Goal: Task Accomplishment & Management: Use online tool/utility

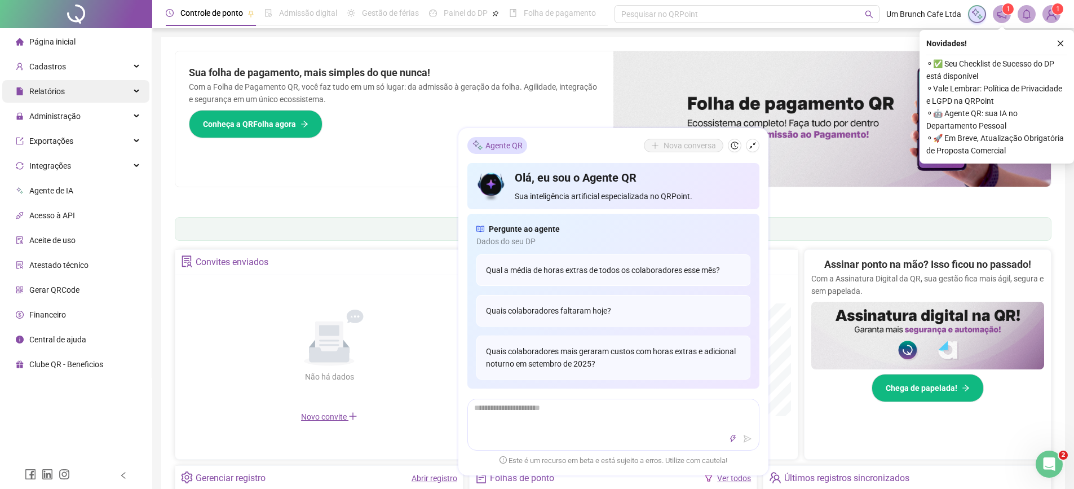
click at [73, 93] on div "Relatórios" at bounding box center [75, 91] width 147 height 23
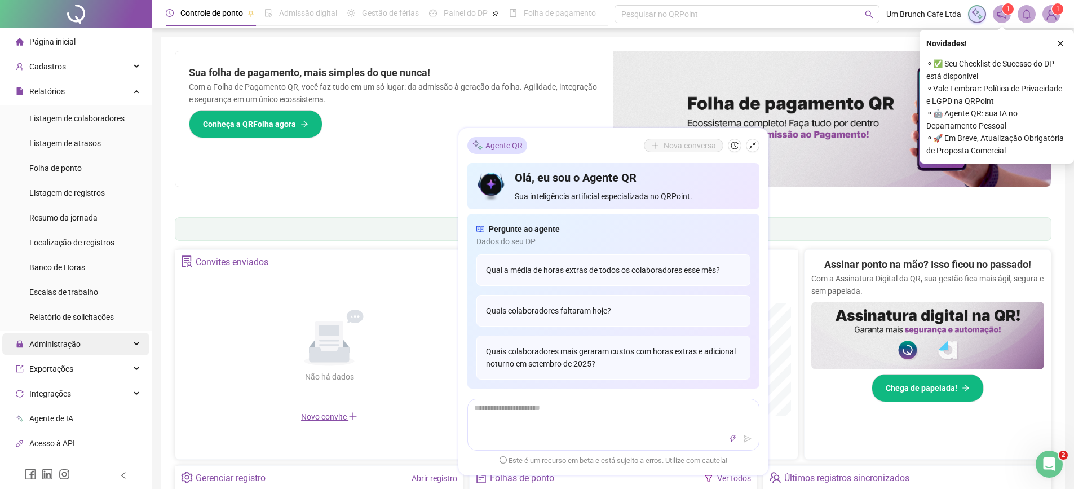
click at [59, 341] on span "Administração" at bounding box center [54, 343] width 51 height 9
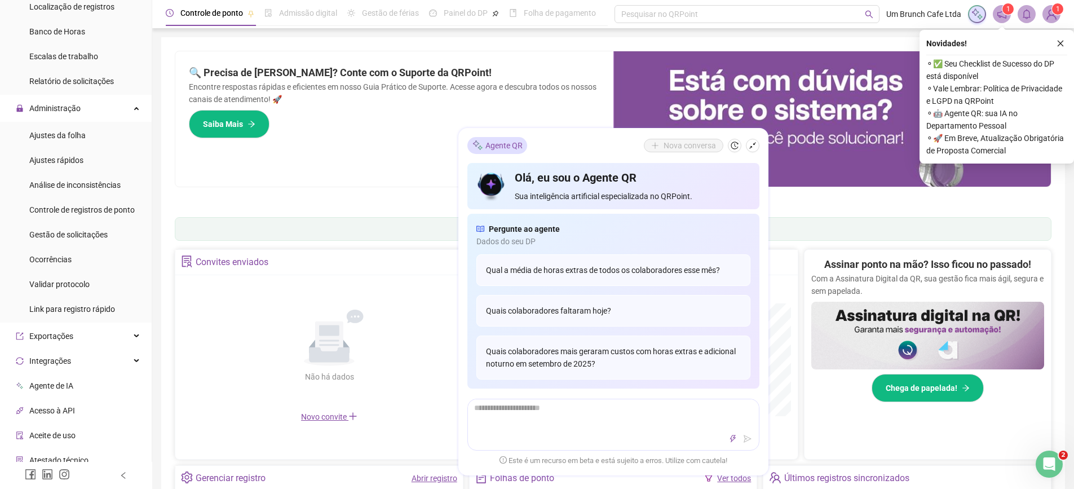
scroll to position [249, 0]
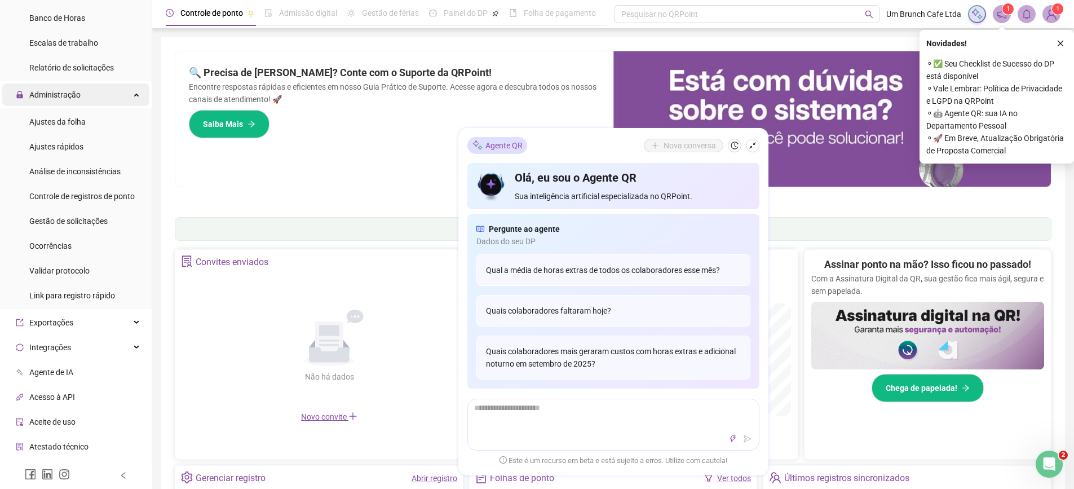
click at [130, 92] on div "Administração" at bounding box center [75, 94] width 147 height 23
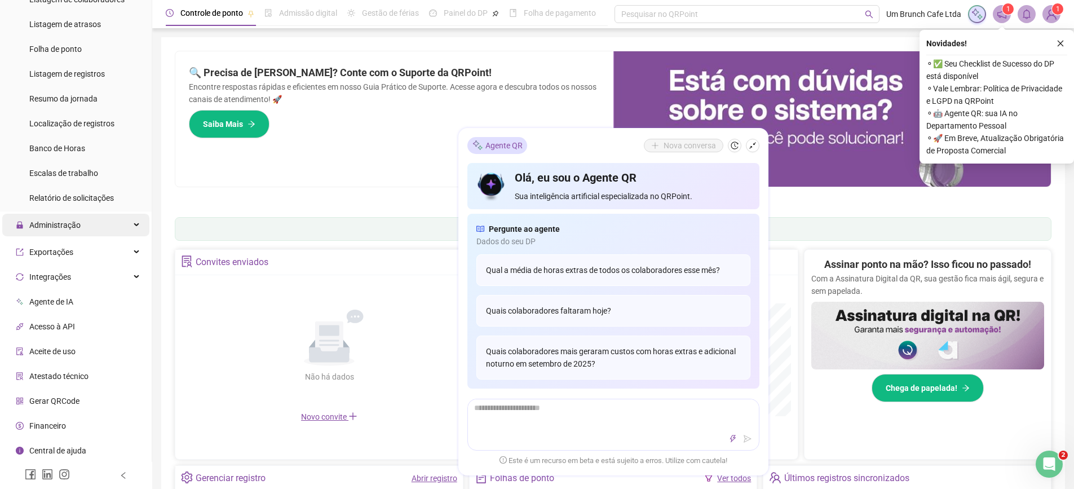
scroll to position [117, 0]
click at [54, 229] on span "Administração" at bounding box center [54, 227] width 51 height 9
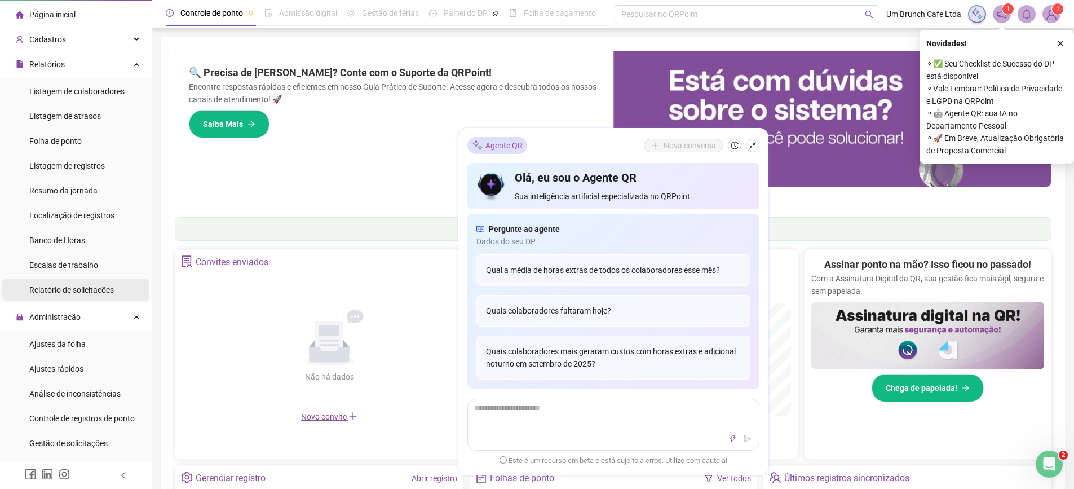
scroll to position [26, 0]
click at [57, 138] on span "Folha de ponto" at bounding box center [55, 141] width 52 height 9
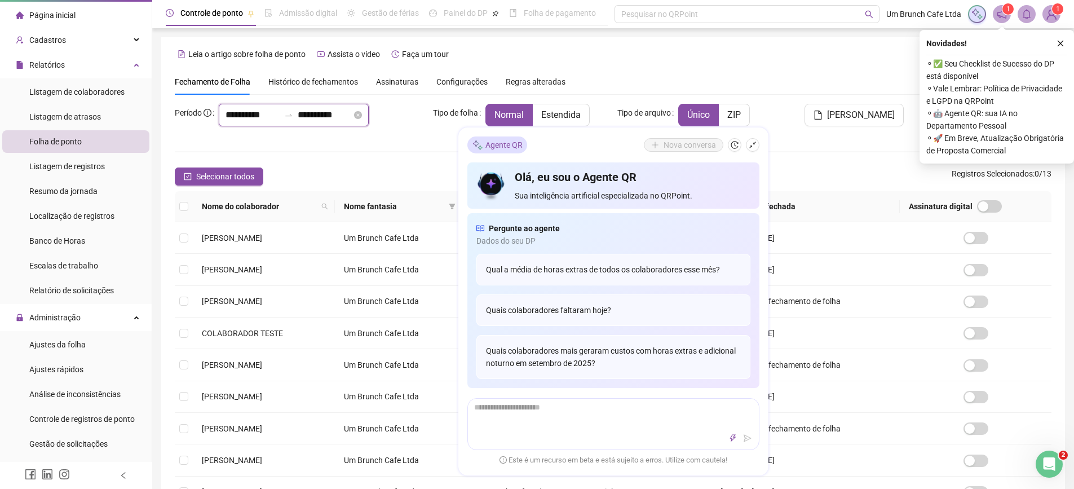
click at [262, 117] on input "**********" at bounding box center [252, 115] width 54 height 14
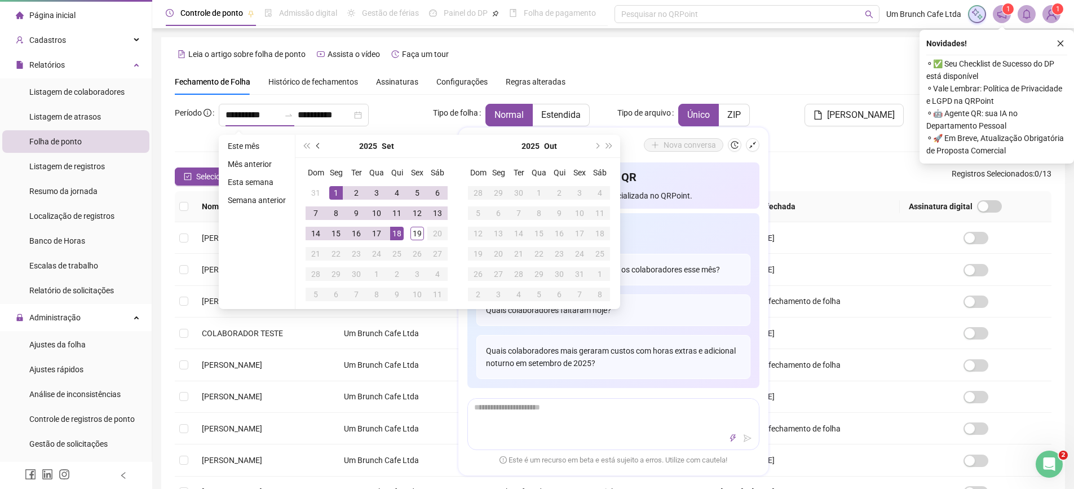
click at [317, 147] on span "prev-year" at bounding box center [319, 146] width 6 height 6
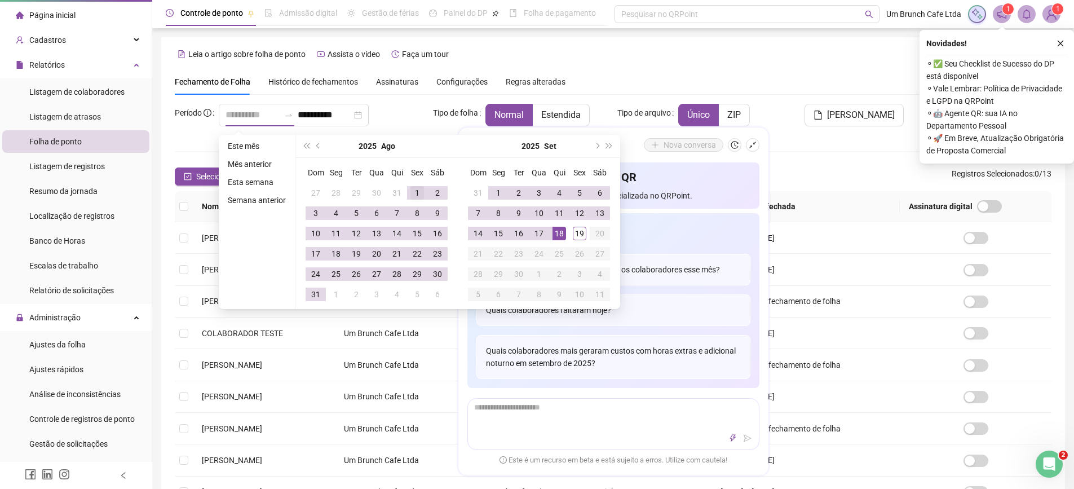
type input "**********"
click at [414, 190] on div "1" at bounding box center [417, 193] width 14 height 14
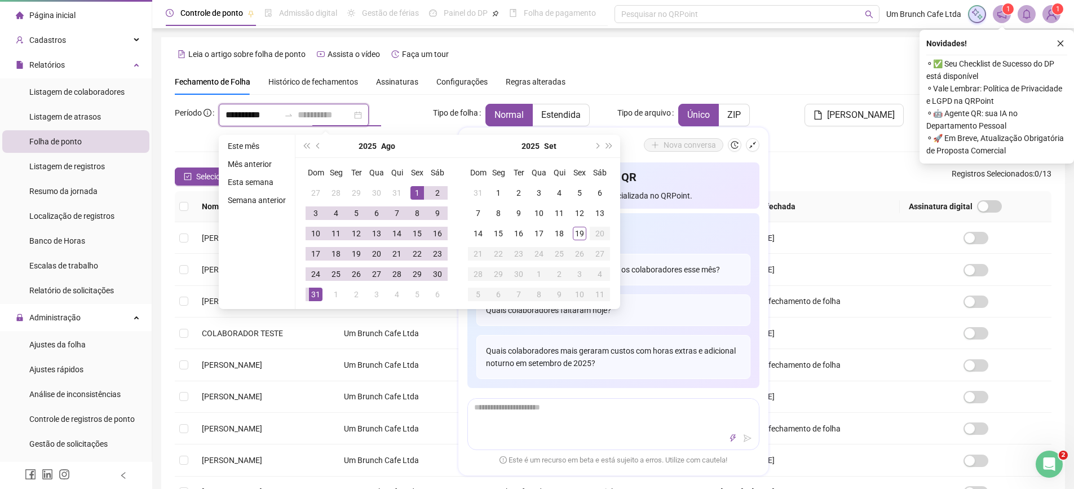
type input "**********"
click at [311, 298] on div "31" at bounding box center [316, 294] width 14 height 14
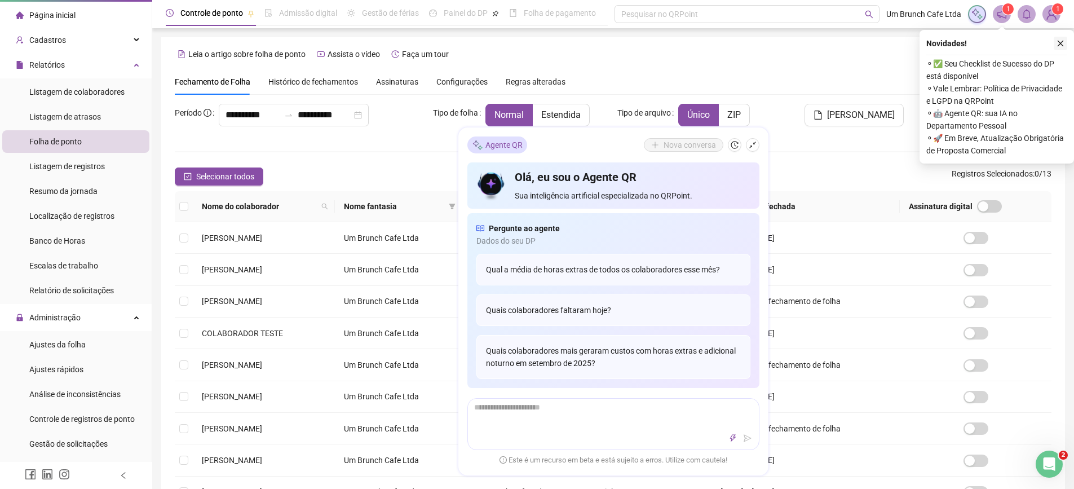
click at [1059, 43] on icon "close" at bounding box center [1060, 43] width 8 height 8
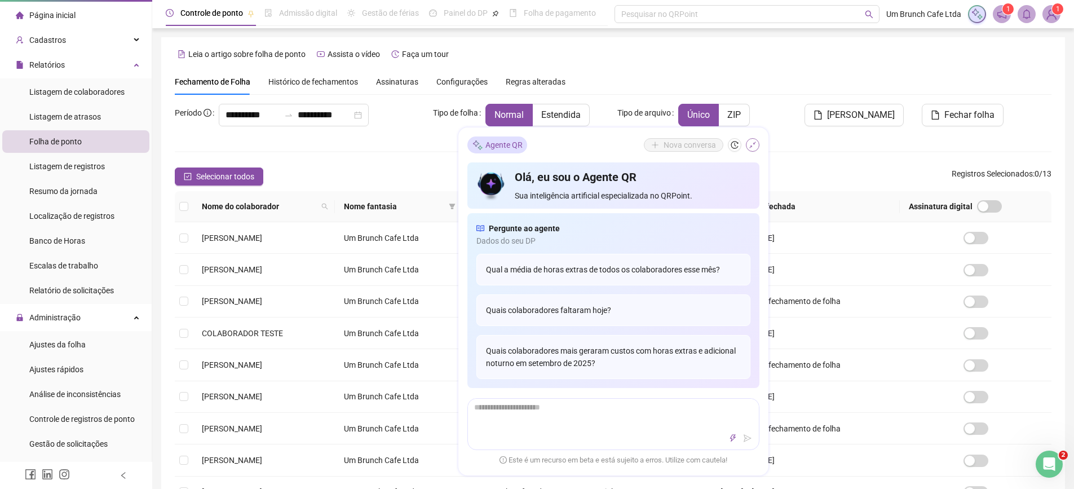
click at [751, 148] on icon "shrink" at bounding box center [752, 145] width 8 height 8
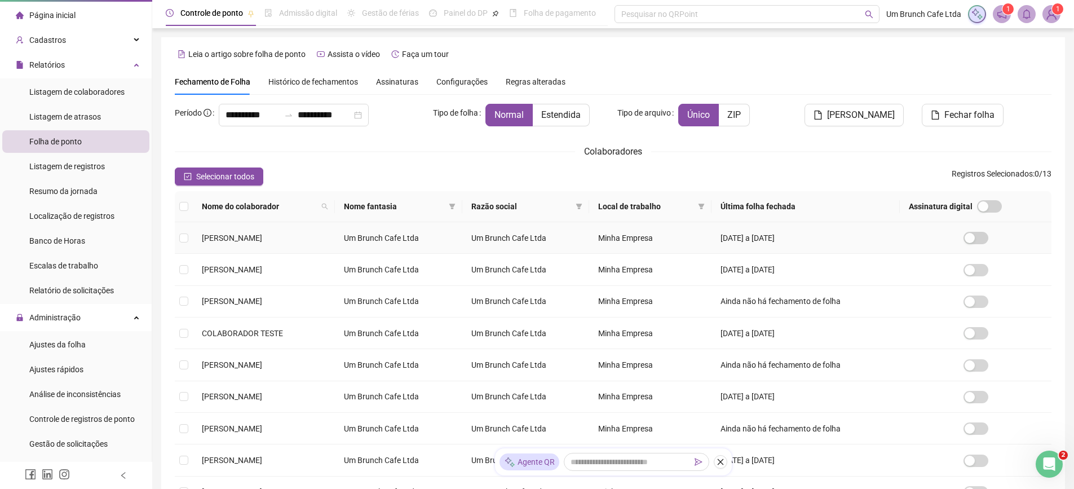
click at [258, 237] on span "[PERSON_NAME]" at bounding box center [232, 237] width 60 height 9
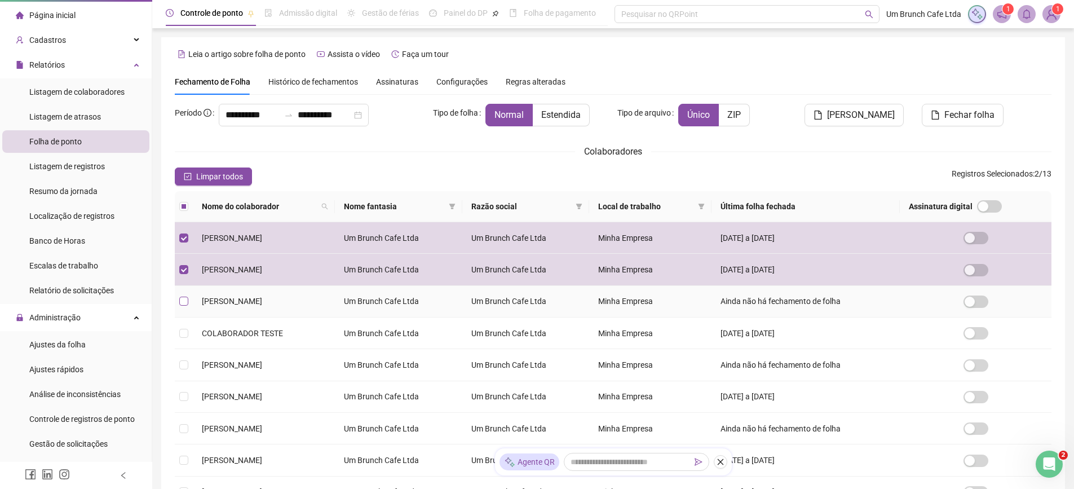
click at [184, 307] on label at bounding box center [183, 301] width 9 height 12
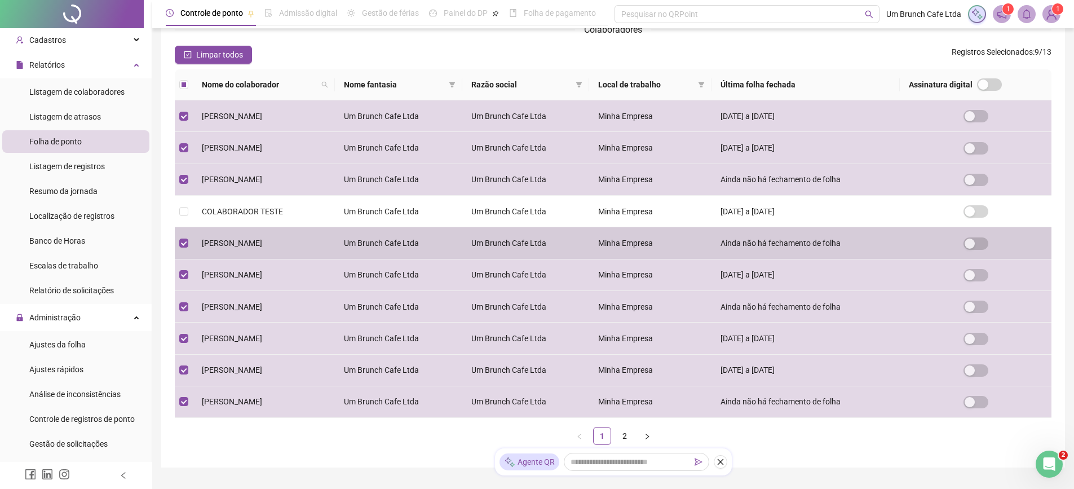
scroll to position [138, 0]
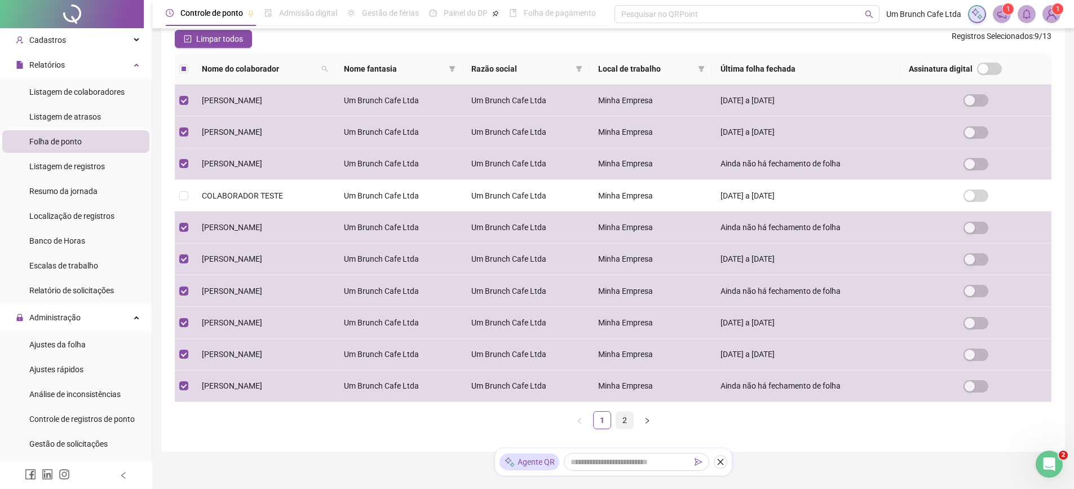
click at [622, 420] on link "2" at bounding box center [624, 419] width 17 height 17
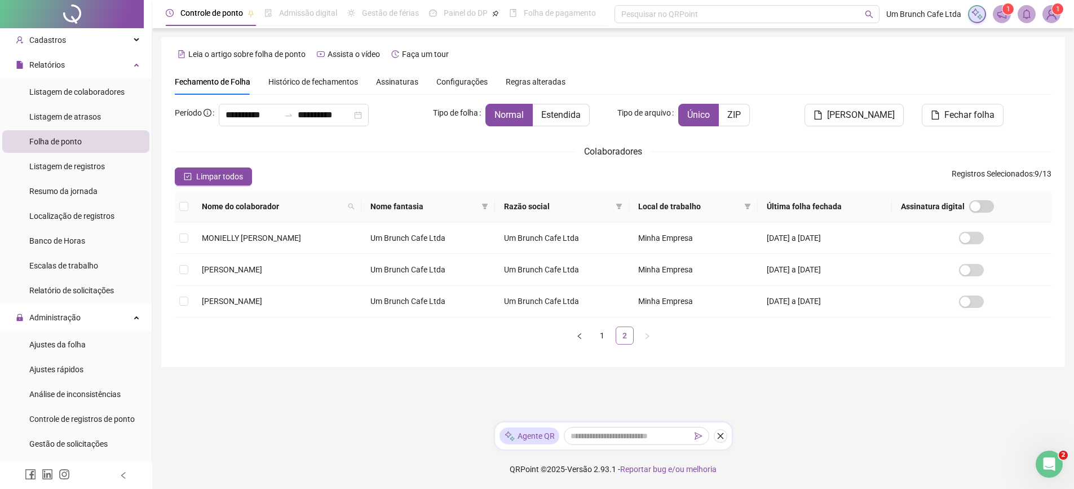
scroll to position [0, 0]
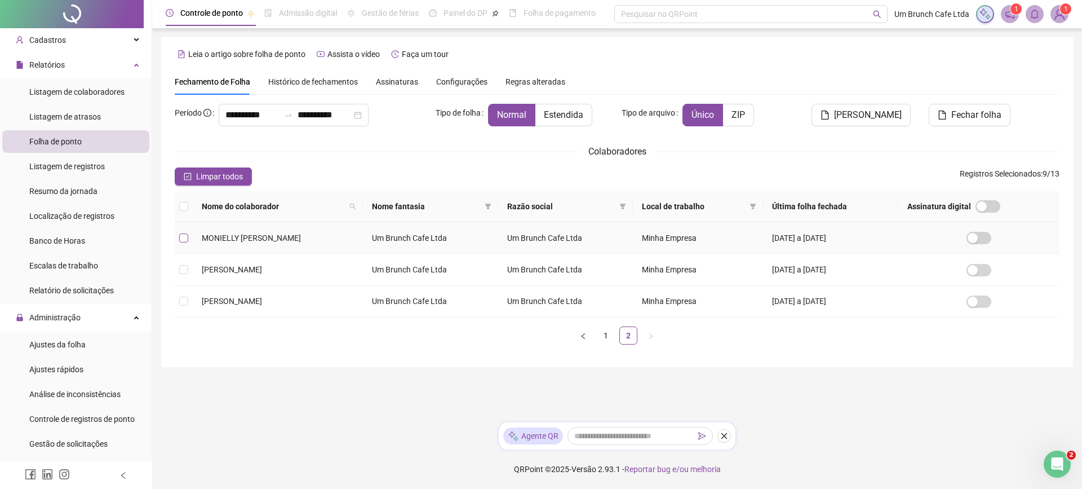
click at [183, 242] on label at bounding box center [183, 238] width 9 height 12
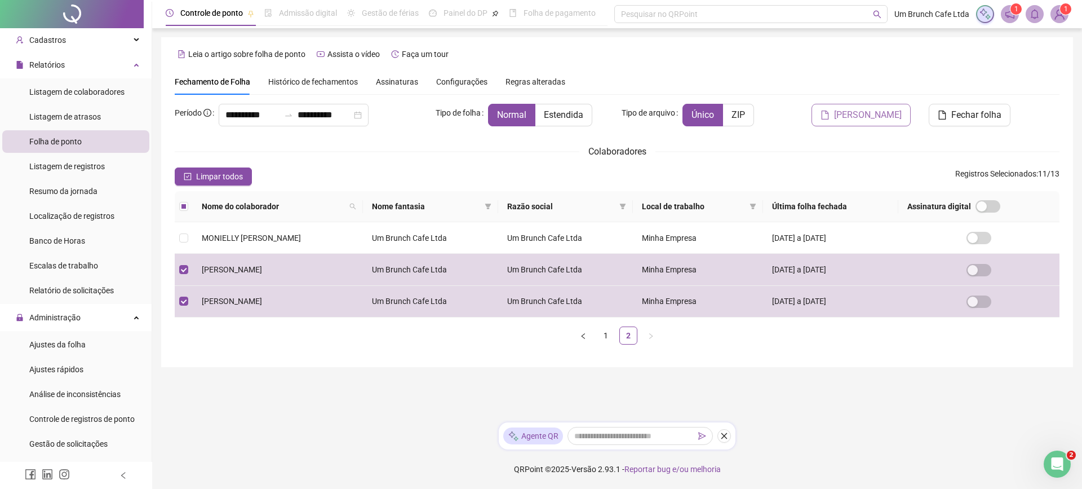
click at [873, 113] on span "[PERSON_NAME]" at bounding box center [868, 115] width 68 height 14
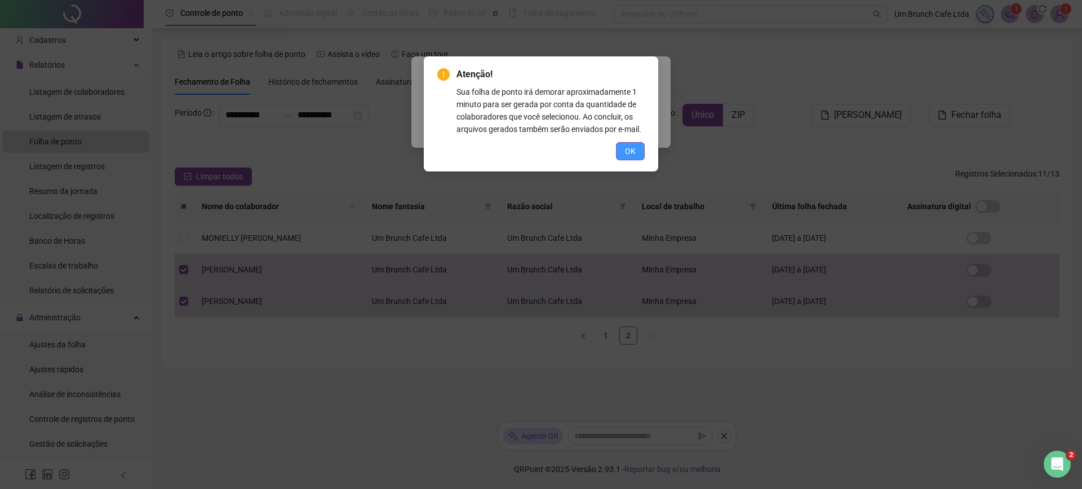
click at [629, 151] on span "OK" at bounding box center [630, 151] width 11 height 12
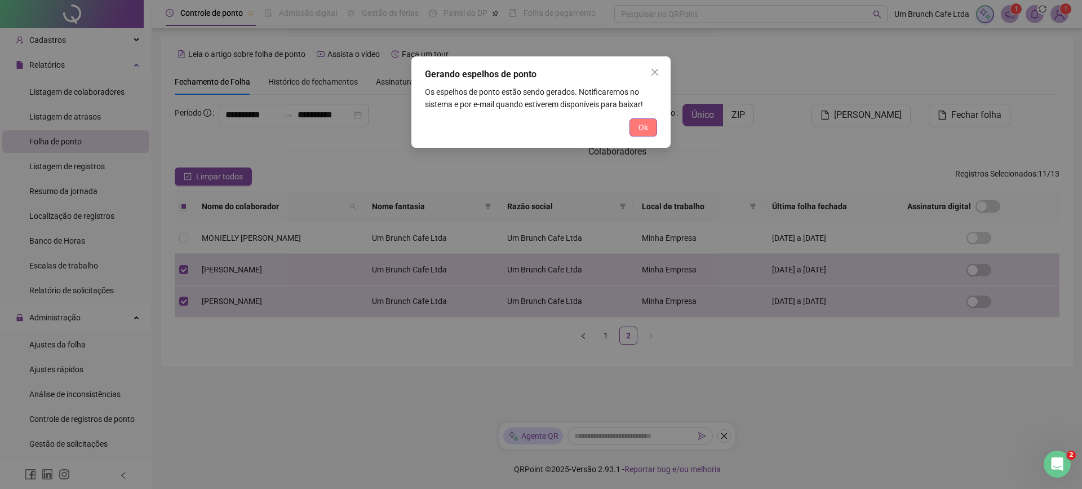
click at [639, 132] on span "Ok" at bounding box center [644, 127] width 10 height 12
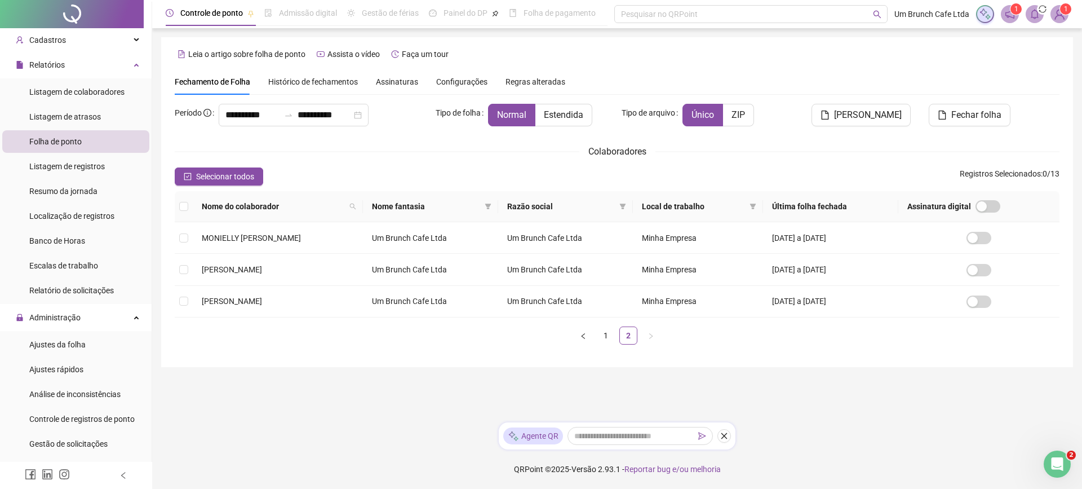
click at [1059, 13] on img at bounding box center [1059, 14] width 17 height 17
click at [1031, 15] on icon "bell" at bounding box center [1035, 14] width 10 height 10
click at [877, 114] on span "[PERSON_NAME]" at bounding box center [868, 115] width 68 height 14
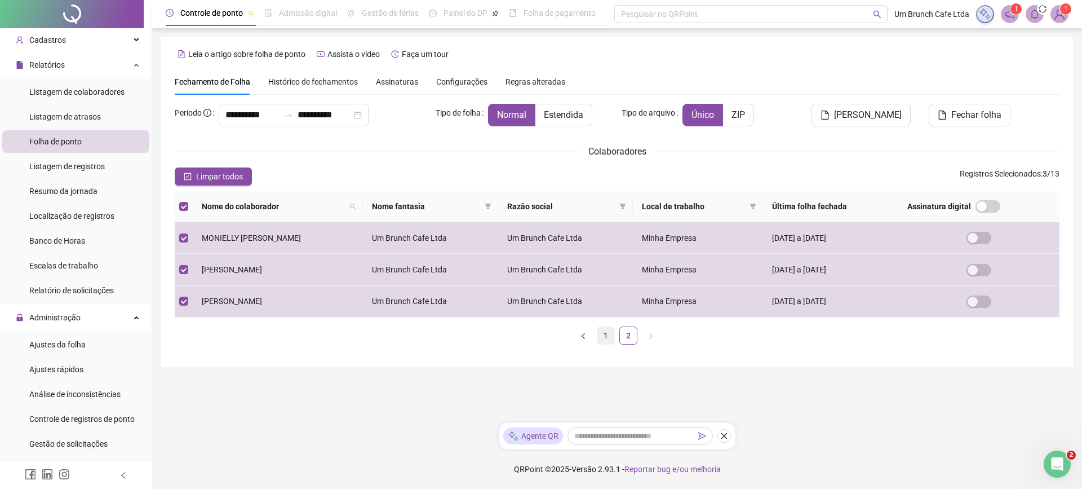
click at [604, 336] on link "1" at bounding box center [605, 335] width 17 height 17
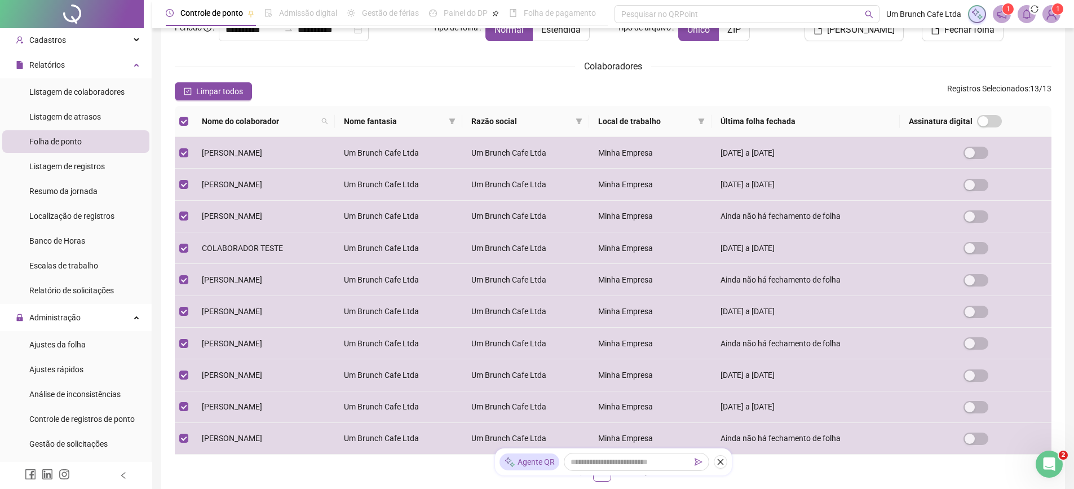
scroll to position [86, 0]
click at [866, 33] on span "[PERSON_NAME]" at bounding box center [861, 30] width 68 height 14
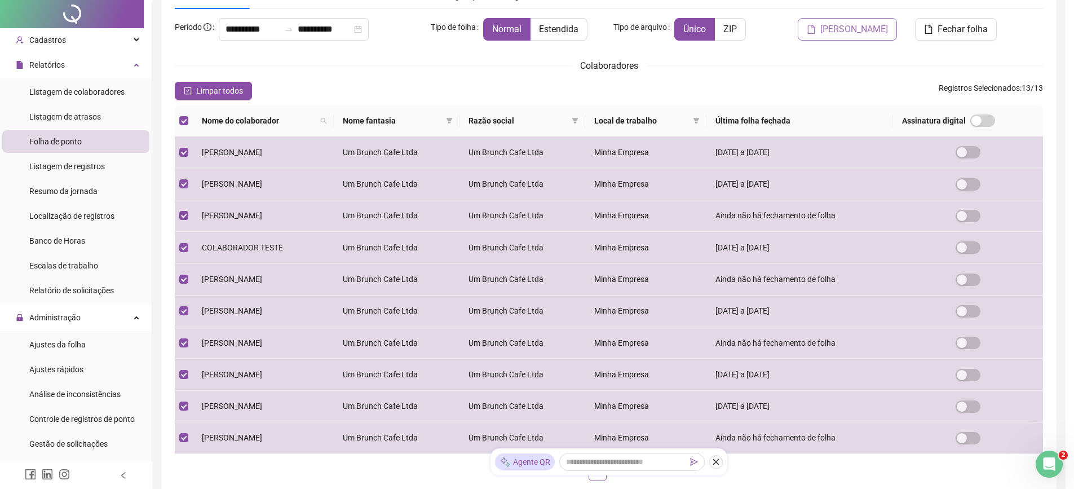
scroll to position [0, 0]
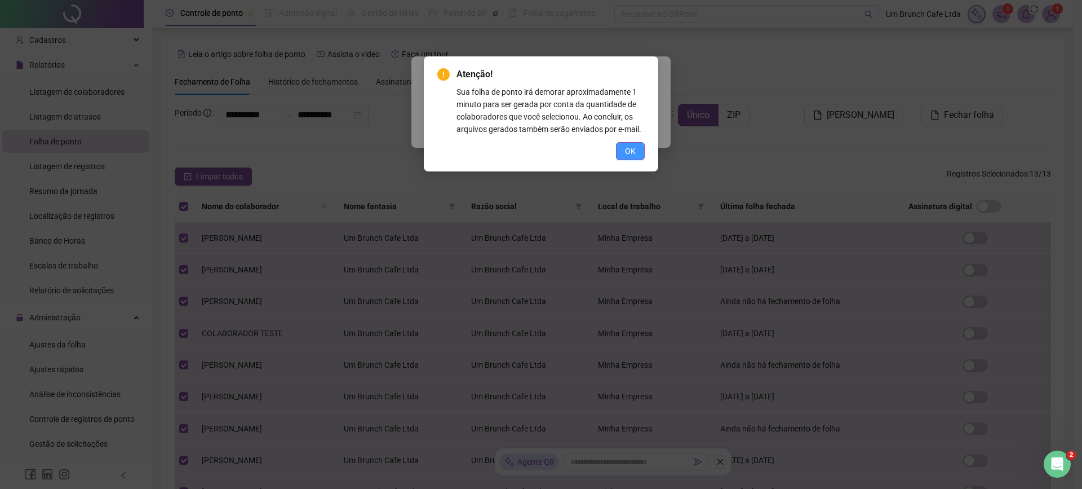
click at [630, 148] on span "OK" at bounding box center [630, 151] width 11 height 12
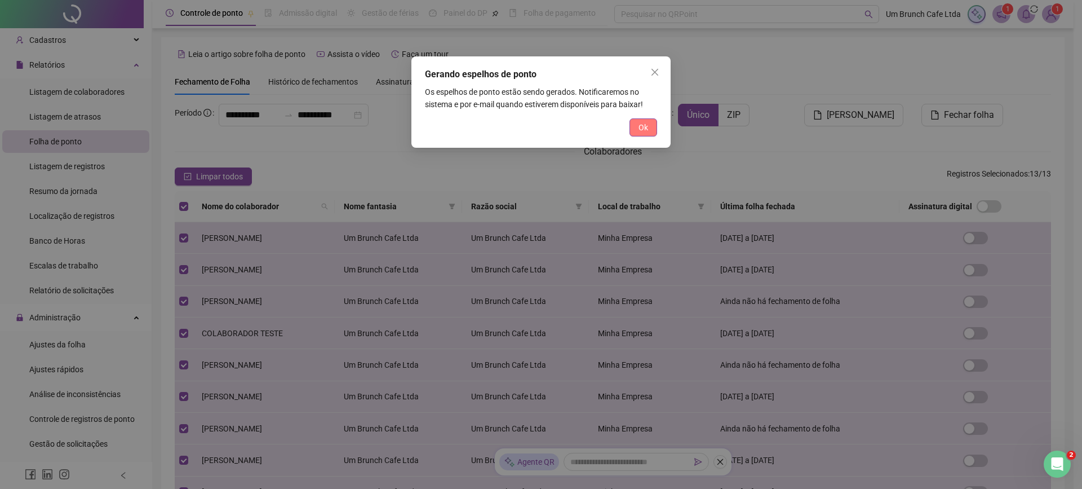
click at [645, 131] on span "Ok" at bounding box center [644, 127] width 10 height 12
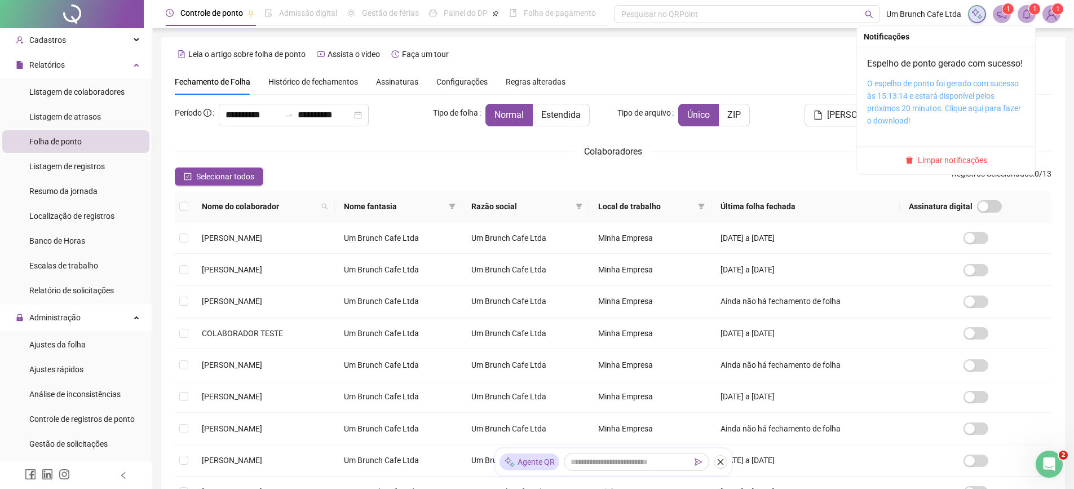
click at [947, 107] on link "O espelho de ponto foi gerado com sucesso às 15:13:14 e estará disponível pelos…" at bounding box center [944, 102] width 154 height 46
